Goal: Task Accomplishment & Management: Complete application form

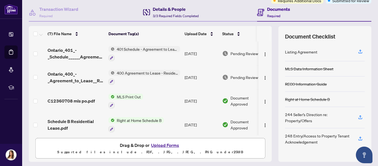
click at [176, 13] on div "Details & People 3/3 Required Fields Completed" at bounding box center [176, 12] width 46 height 13
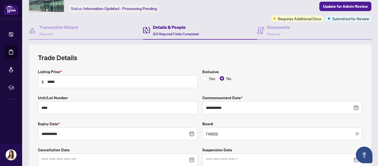
scroll to position [31, 0]
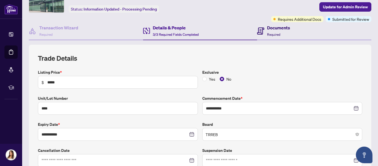
click at [275, 29] on h4 "Documents" at bounding box center [278, 27] width 23 height 7
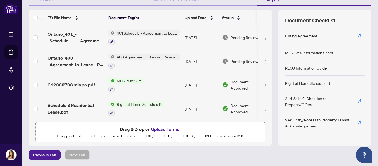
click at [154, 102] on span "Right at Home Schedule B" at bounding box center [139, 104] width 49 height 6
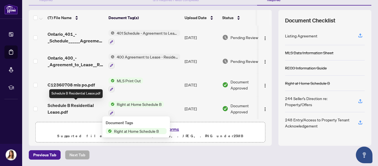
click at [86, 106] on span "Schedule B Residential Lease.pdf" at bounding box center [76, 108] width 56 height 13
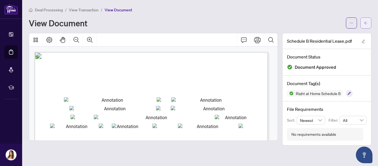
click at [364, 24] on icon "arrow-left" at bounding box center [366, 23] width 4 height 4
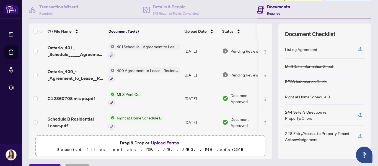
scroll to position [5, 0]
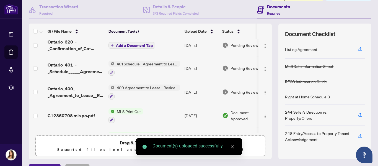
click at [143, 45] on span "Add a Document Tag" at bounding box center [134, 45] width 37 height 4
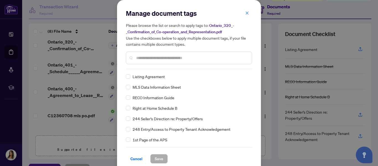
click at [147, 67] on div "Manage document tags Please browse the list or search to apply tags to: Ontario…" at bounding box center [189, 39] width 126 height 60
click at [150, 61] on div at bounding box center [189, 58] width 126 height 13
click at [150, 56] on input "text" at bounding box center [191, 58] width 111 height 6
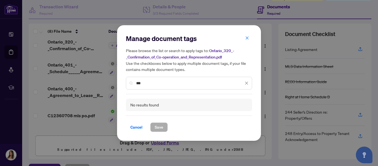
drag, startPoint x: 150, startPoint y: 84, endPoint x: 129, endPoint y: 84, distance: 20.8
click at [129, 84] on div "***" at bounding box center [189, 83] width 126 height 13
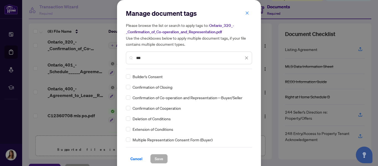
type input "***"
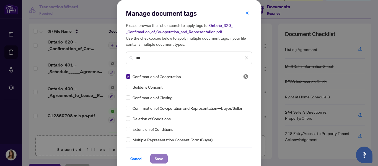
click at [155, 157] on span "Save" at bounding box center [159, 158] width 9 height 9
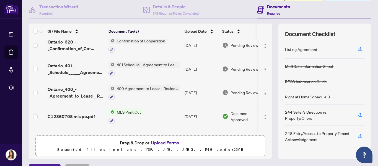
scroll to position [0, 0]
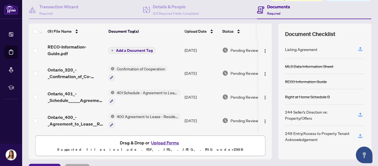
click at [138, 48] on span "Add a Document Tag" at bounding box center [134, 50] width 37 height 4
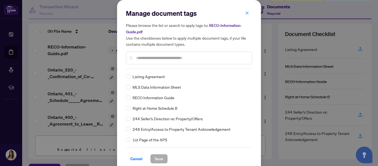
click at [146, 65] on div "Manage document tags Please browse the list or search to apply tags to: RECO-In…" at bounding box center [189, 39] width 126 height 60
click at [149, 59] on input "text" at bounding box center [191, 58] width 111 height 6
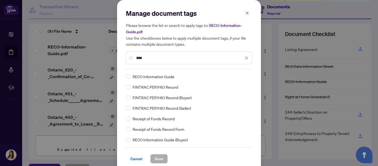
type input "****"
click at [155, 156] on span "Save" at bounding box center [159, 158] width 9 height 9
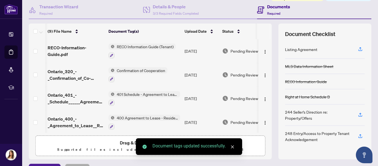
scroll to position [0, 14]
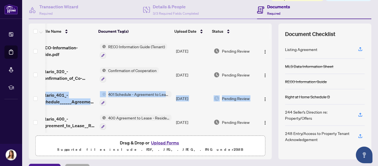
drag, startPoint x: 268, startPoint y: 63, endPoint x: 266, endPoint y: 91, distance: 28.0
click at [266, 91] on div "(9) File Name Document Tag(s) Upload Date Status RECO-Information-Guide.pdf REC…" at bounding box center [200, 92] width 343 height 136
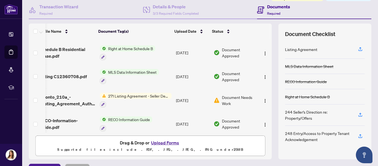
scroll to position [121, 14]
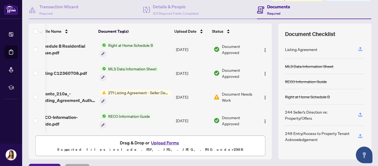
click at [138, 115] on span "RECO Information Guide" at bounding box center [129, 116] width 46 height 6
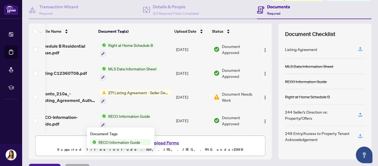
click at [119, 141] on span "RECO Information Guide" at bounding box center [119, 142] width 46 height 6
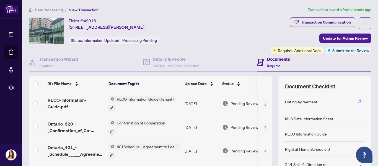
scroll to position [0, 14]
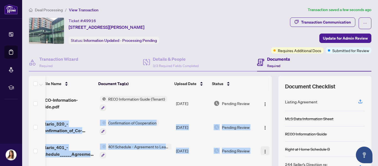
drag, startPoint x: 265, startPoint y: 123, endPoint x: 262, endPoint y: 150, distance: 27.6
click at [262, 150] on div "(9) File Name Document Tag(s) Upload Date Status RECO-Information-Guide.pdf REC…" at bounding box center [200, 144] width 343 height 136
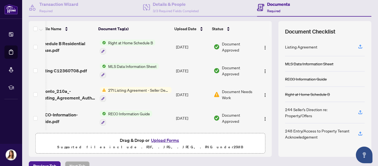
scroll to position [61, 0]
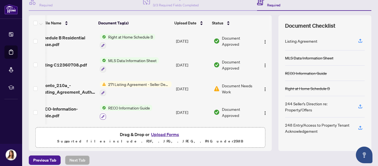
click at [100, 115] on button "button" at bounding box center [103, 117] width 6 height 6
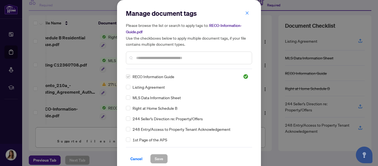
click at [181, 58] on input "text" at bounding box center [191, 58] width 111 height 6
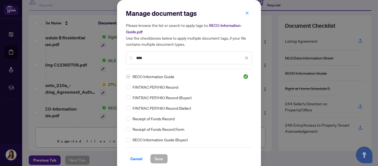
type input "****"
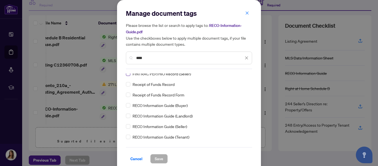
scroll to position [0, 0]
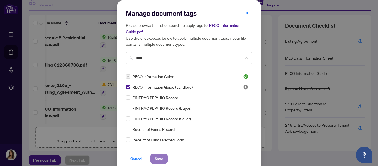
click at [155, 156] on span "Save" at bounding box center [159, 158] width 9 height 9
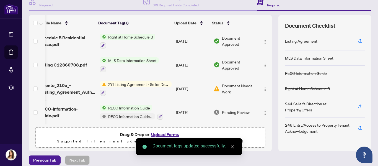
click at [122, 107] on span "RECO Information Guide" at bounding box center [129, 108] width 46 height 6
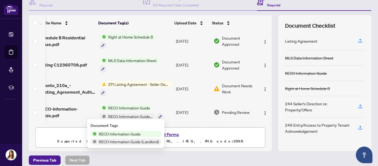
click at [128, 133] on span "RECO Information Guide" at bounding box center [120, 134] width 46 height 6
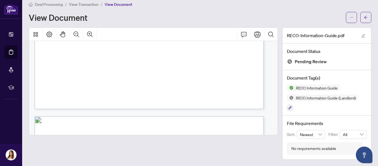
scroll to position [3756, 0]
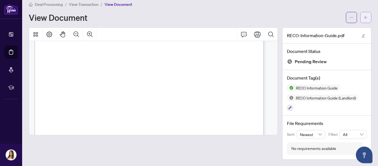
click at [364, 20] on span "button" at bounding box center [366, 17] width 4 height 9
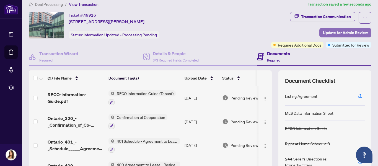
click at [342, 33] on span "Update for Admin Review" at bounding box center [345, 32] width 45 height 9
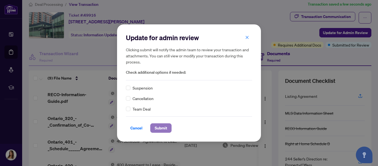
click at [165, 125] on span "Submit" at bounding box center [161, 127] width 12 height 9
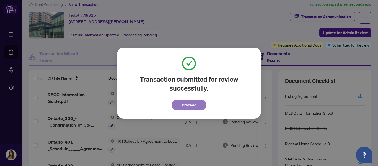
click at [186, 103] on span "Proceed" at bounding box center [189, 105] width 15 height 9
